Goal: Task Accomplishment & Management: Complete application form

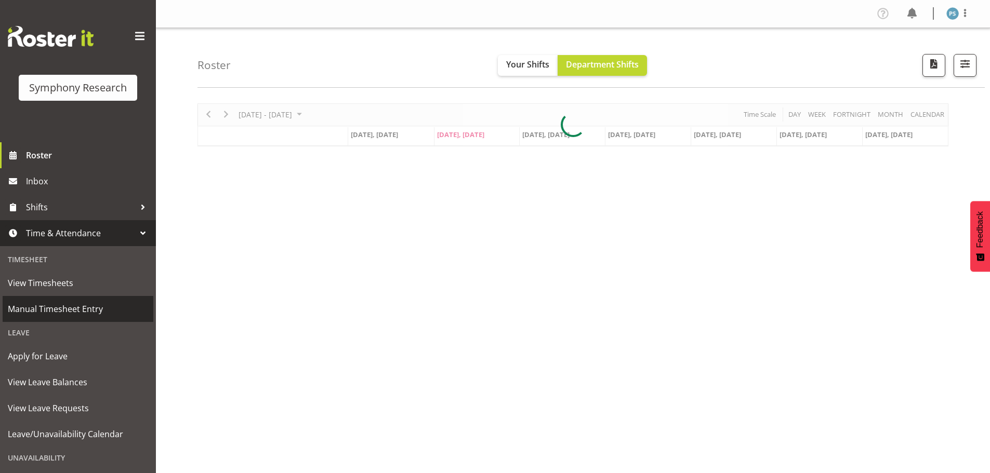
click at [89, 311] on span "Manual Timesheet Entry" at bounding box center [78, 309] width 140 height 16
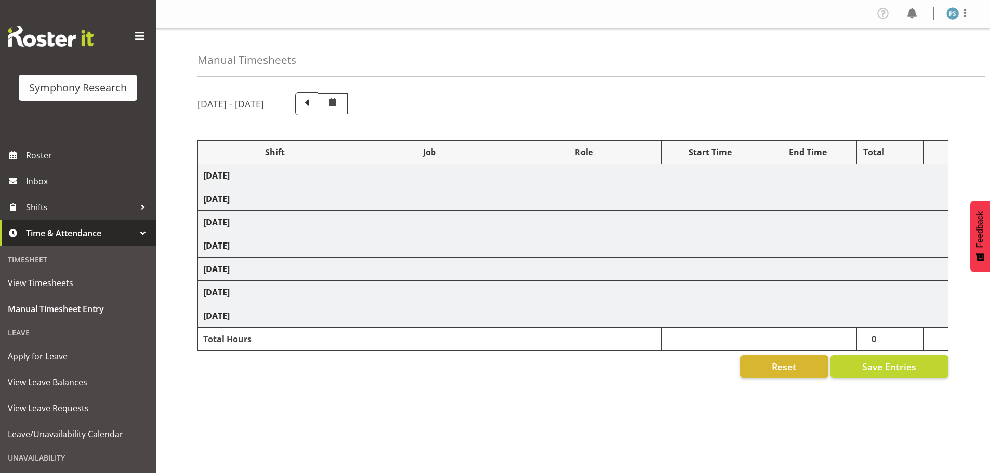
select select "4583"
select select "10499"
select select "4583"
select select "10527"
select select "4583"
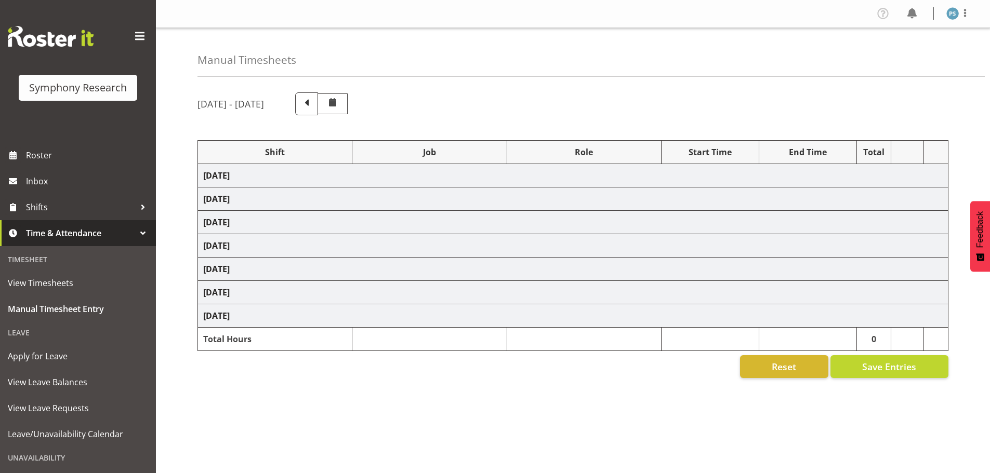
select select "10499"
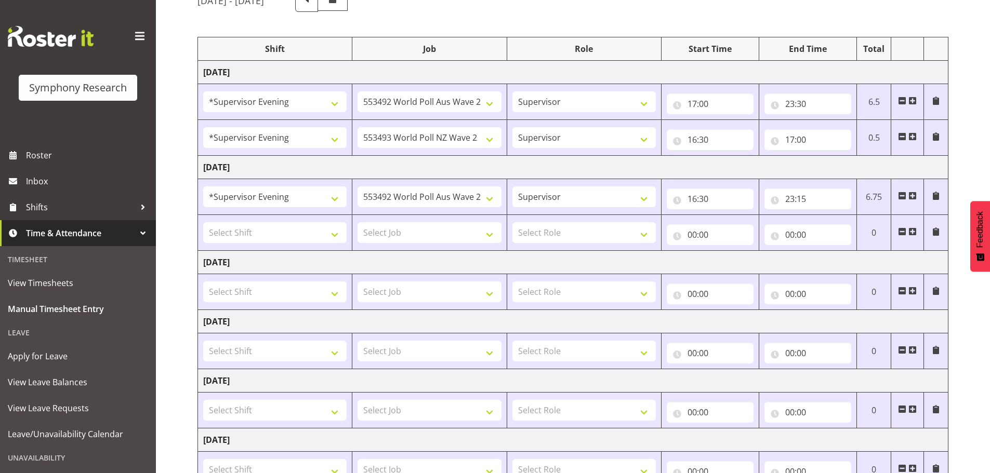
scroll to position [104, 0]
click at [801, 199] on input "23:15" at bounding box center [807, 198] width 87 height 21
click at [862, 229] on select "00 01 02 03 04 05 06 07 08 09 10 11 12 13 14 15 16 17 18 19 20 21 22 23 24 25 2…" at bounding box center [861, 225] width 23 height 21
select select "35"
click at [850, 215] on select "00 01 02 03 04 05 06 07 08 09 10 11 12 13 14 15 16 17 18 19 20 21 22 23 24 25 2…" at bounding box center [861, 225] width 23 height 21
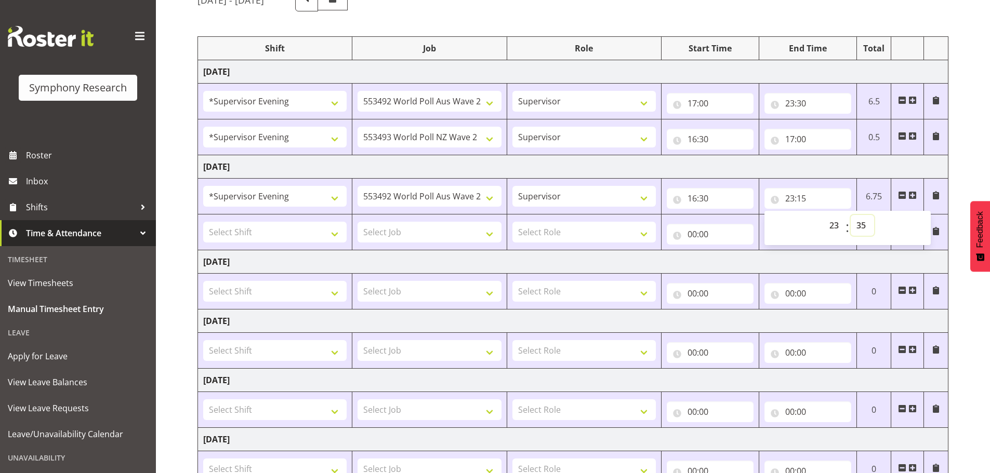
type input "23:35"
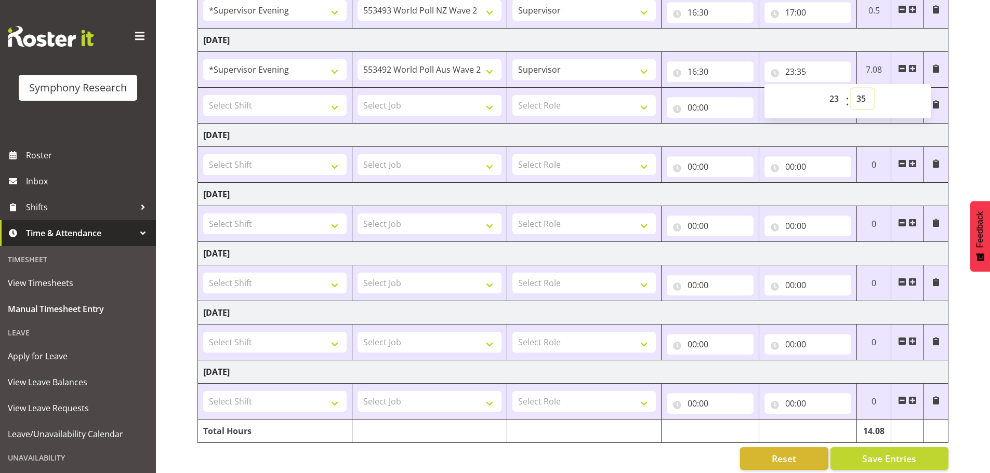
scroll to position [243, 0]
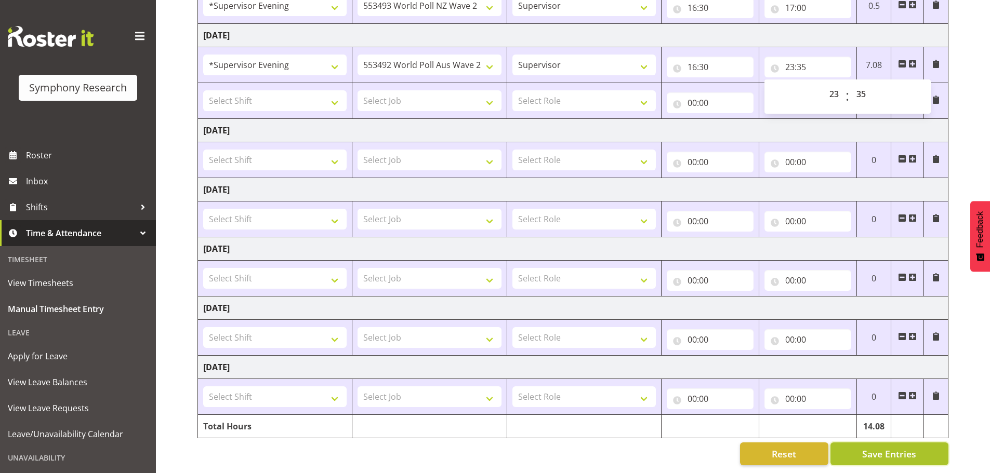
click at [890, 448] on span "Save Entries" at bounding box center [889, 454] width 54 height 14
click at [896, 450] on span "Save Entries" at bounding box center [889, 454] width 54 height 14
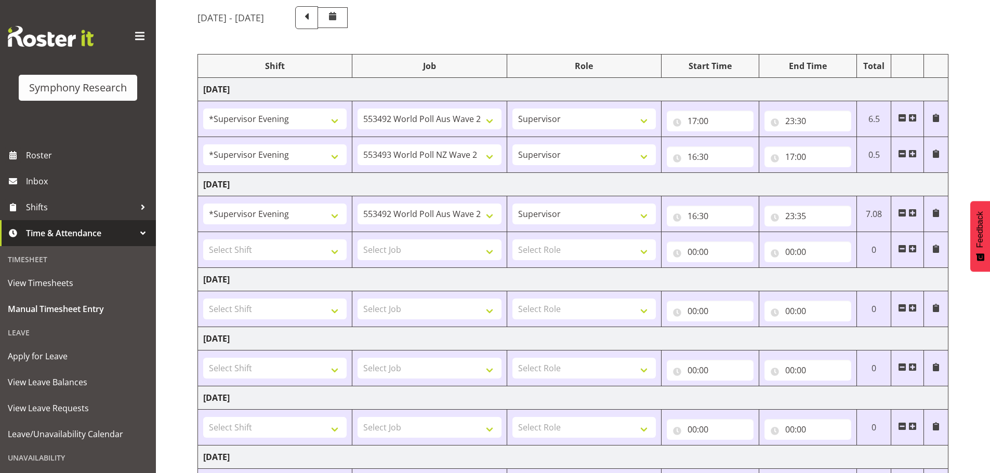
scroll to position [0, 0]
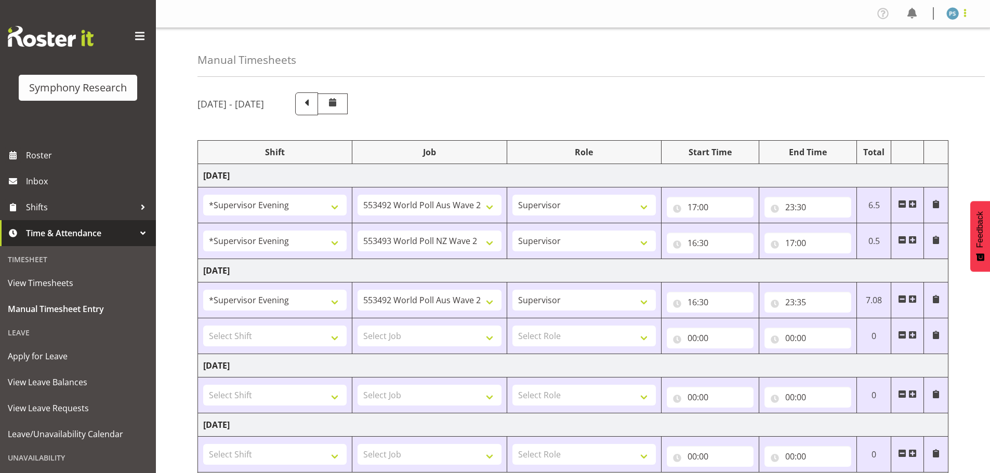
click at [966, 10] on span at bounding box center [964, 13] width 12 height 12
click at [913, 50] on link "Log Out" at bounding box center [921, 54] width 100 height 19
